Goal: Task Accomplishment & Management: Use online tool/utility

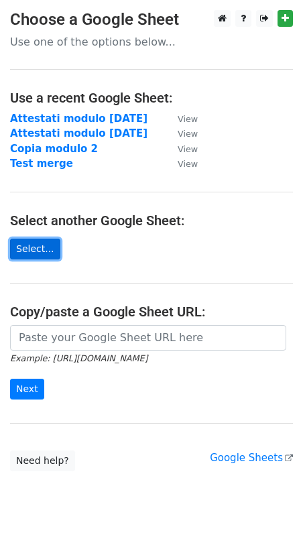
click at [46, 254] on link "Select..." at bounding box center [35, 249] width 50 height 21
click at [21, 247] on link "Select..." at bounding box center [35, 249] width 50 height 21
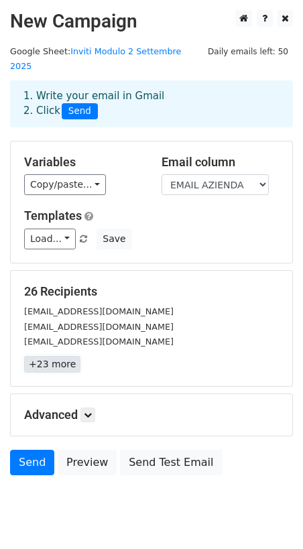
click at [50, 356] on link "+23 more" at bounding box center [52, 364] width 56 height 17
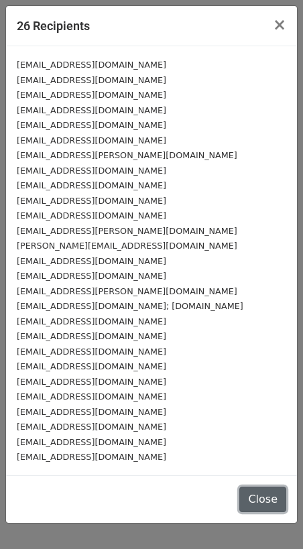
click at [261, 486] on button "Close" at bounding box center [262, 498] width 47 height 25
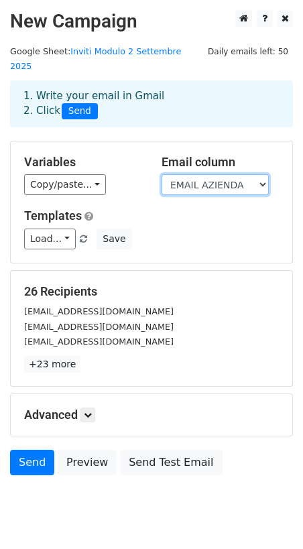
click at [202, 174] on select "Cognome e Nome AZIENDA EMAIL AZIENDA" at bounding box center [214, 184] width 107 height 21
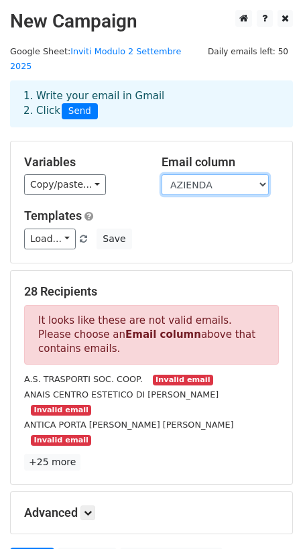
click at [247, 174] on select "Cognome e Nome AZIENDA EMAIL AZIENDA" at bounding box center [214, 184] width 107 height 21
select select "EMAIL AZIENDA"
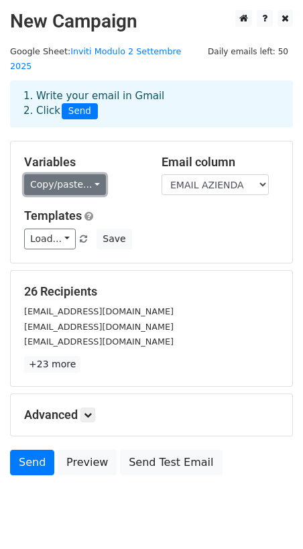
click at [63, 174] on link "Copy/paste..." at bounding box center [65, 184] width 82 height 21
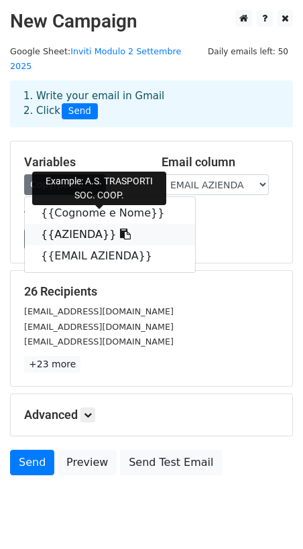
click at [120, 228] on icon at bounding box center [125, 233] width 11 height 11
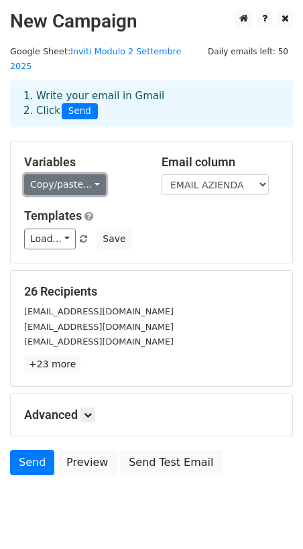
click at [69, 174] on link "Copy/paste..." at bounding box center [65, 184] width 82 height 21
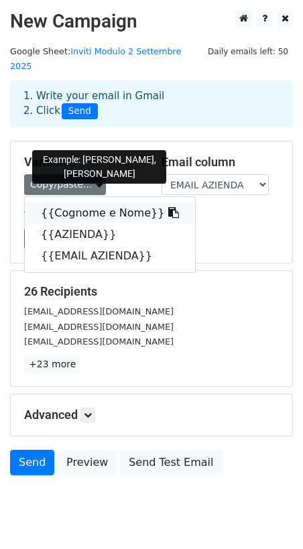
click at [80, 202] on link "{{Cognome e Nome}}" at bounding box center [110, 212] width 170 height 21
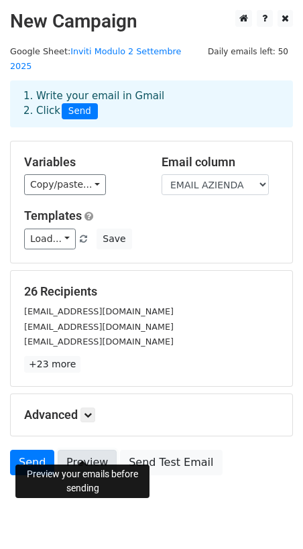
click at [82, 450] on link "Preview" at bounding box center [87, 462] width 59 height 25
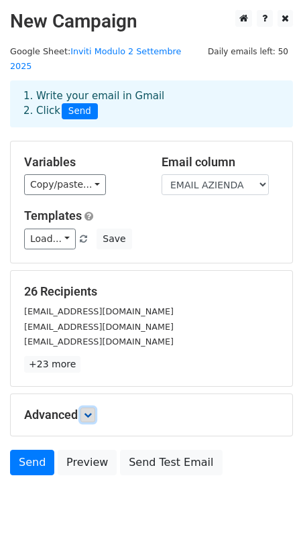
click at [92, 411] on icon at bounding box center [88, 415] width 8 height 8
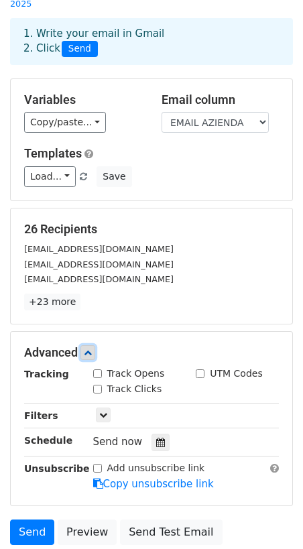
scroll to position [63, 0]
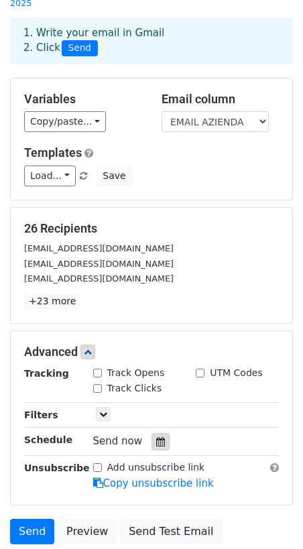
click at [157, 437] on icon at bounding box center [160, 441] width 9 height 9
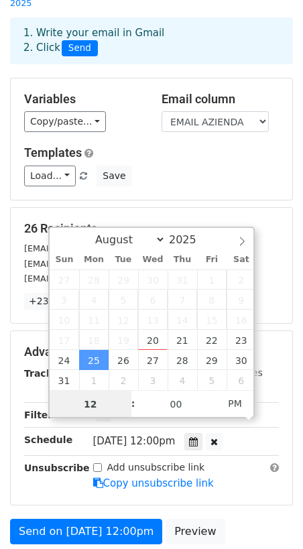
scroll to position [1, 0]
type input "2025-08-25 13:00"
type input "01"
click at [128, 393] on span at bounding box center [126, 396] width 9 height 13
type input "2025-08-25 14:00"
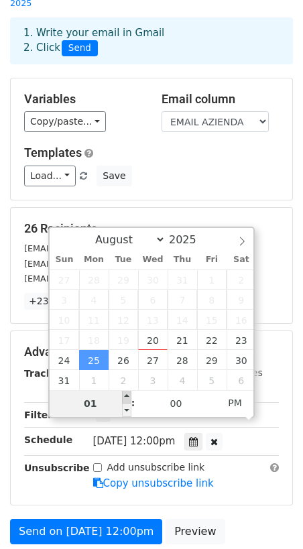
type input "02"
click at [128, 393] on span at bounding box center [126, 396] width 9 height 13
type input "2025-08-25 15:00"
type input "03"
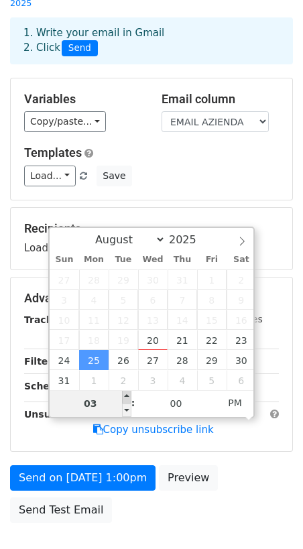
click at [128, 393] on span at bounding box center [126, 396] width 9 height 13
type input "2025-08-25 16:00"
type input "04"
click at [128, 393] on span at bounding box center [126, 396] width 9 height 13
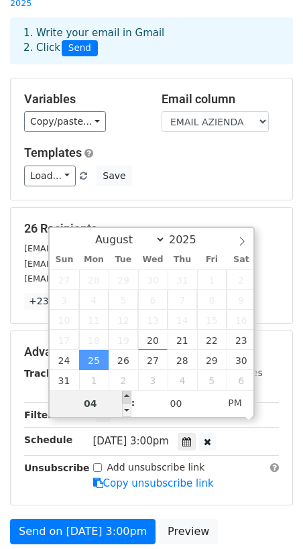
type input "2025-08-25 17:00"
type input "05"
click at [128, 393] on span at bounding box center [126, 396] width 9 height 13
type input "2025-08-25 18:00"
type input "06"
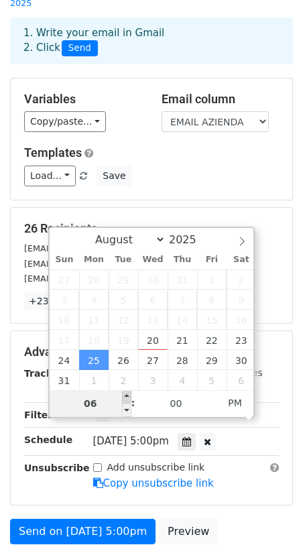
click at [128, 393] on span at bounding box center [126, 396] width 9 height 13
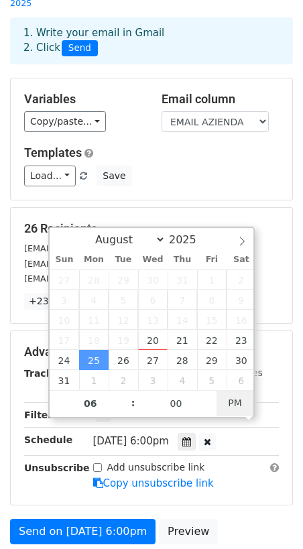
click at [236, 401] on span "PM" at bounding box center [234, 402] width 37 height 27
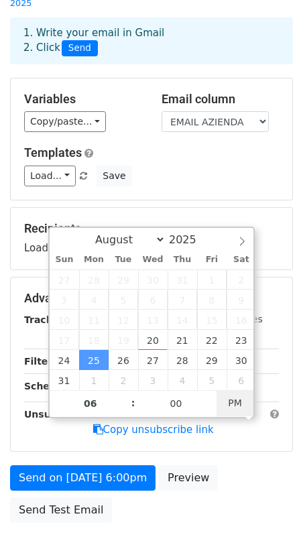
click at [237, 401] on span "PM" at bounding box center [234, 402] width 37 height 27
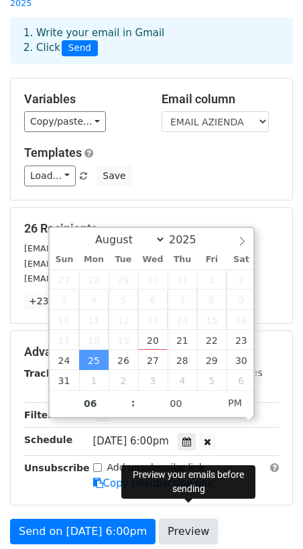
click at [194, 519] on link "Preview" at bounding box center [188, 531] width 59 height 25
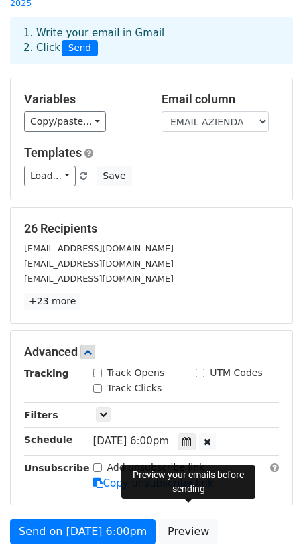
click at [134, 435] on span "Mon, Aug 25, 6:00pm" at bounding box center [131, 441] width 76 height 12
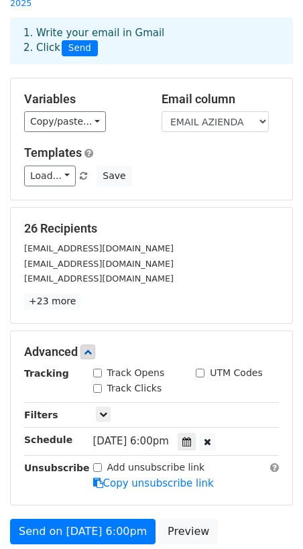
click at [160, 435] on span "Mon, Aug 25, 6:00pm" at bounding box center [131, 441] width 76 height 12
click at [196, 433] on div at bounding box center [187, 441] width 18 height 17
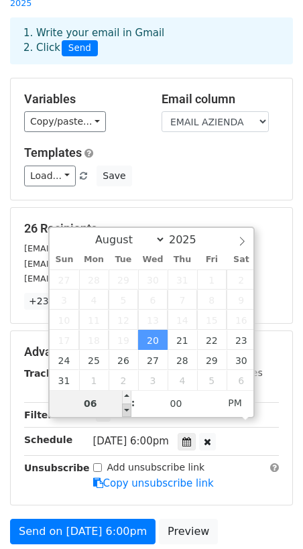
type input "2025-08-20 17:00"
type input "05"
click at [129, 412] on span at bounding box center [126, 409] width 9 height 13
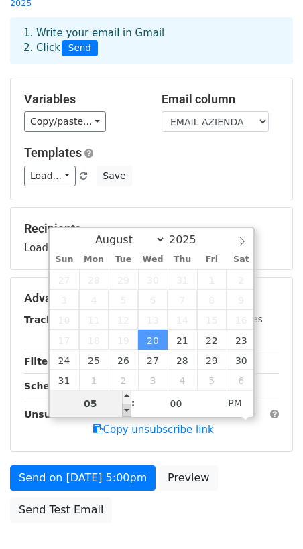
type input "2025-08-20 16:00"
type input "04"
click at [129, 412] on span at bounding box center [126, 409] width 9 height 13
type input "2025-08-20 15:00"
type input "03"
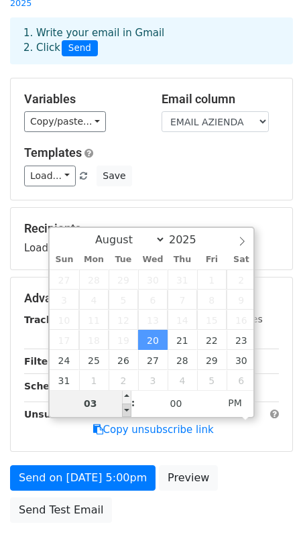
click at [129, 412] on span at bounding box center [126, 409] width 9 height 13
type input "2025-08-20 14:00"
type input "02"
click at [129, 412] on span at bounding box center [126, 409] width 9 height 13
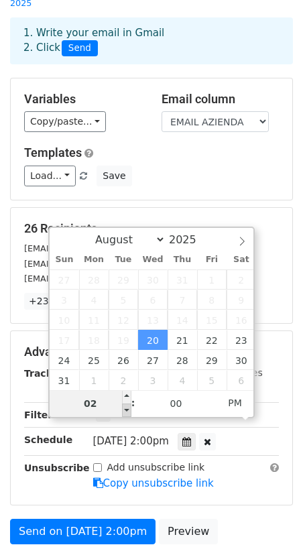
type input "2025-08-20 13:00"
type input "01"
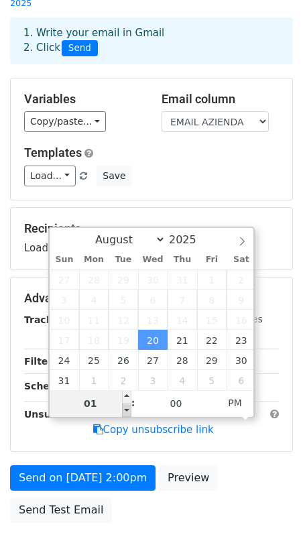
click at [129, 412] on span at bounding box center [126, 409] width 9 height 13
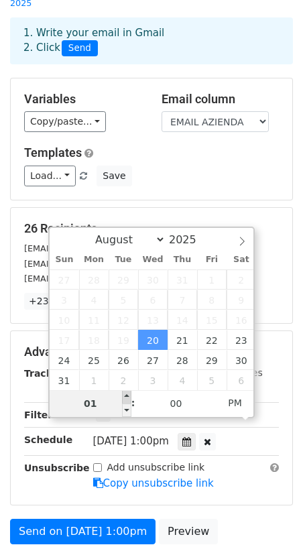
type input "2025-08-20 14:00"
type input "02"
click at [126, 395] on span at bounding box center [126, 396] width 9 height 13
type input "2025-08-20 15:00"
type input "03"
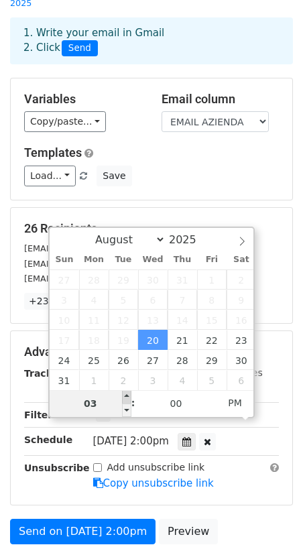
click at [127, 395] on span at bounding box center [126, 396] width 9 height 13
type input "2025-08-20 16:00"
type input "04"
click at [127, 395] on span at bounding box center [126, 396] width 9 height 13
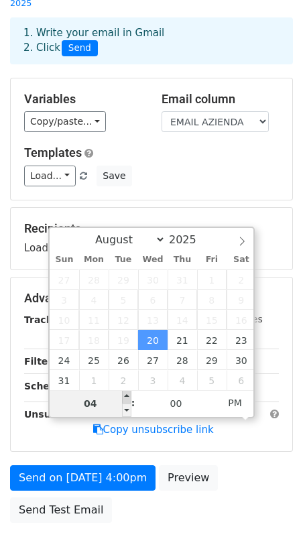
type input "2025-08-20 17:00"
type input "05"
click at [127, 395] on span at bounding box center [126, 396] width 9 height 13
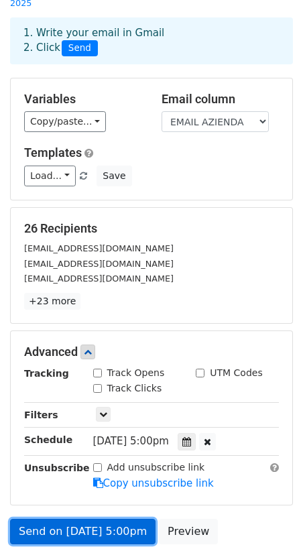
click at [111, 519] on link "Send on Aug 20 at 5:00pm" at bounding box center [82, 531] width 145 height 25
